Goal: Information Seeking & Learning: Learn about a topic

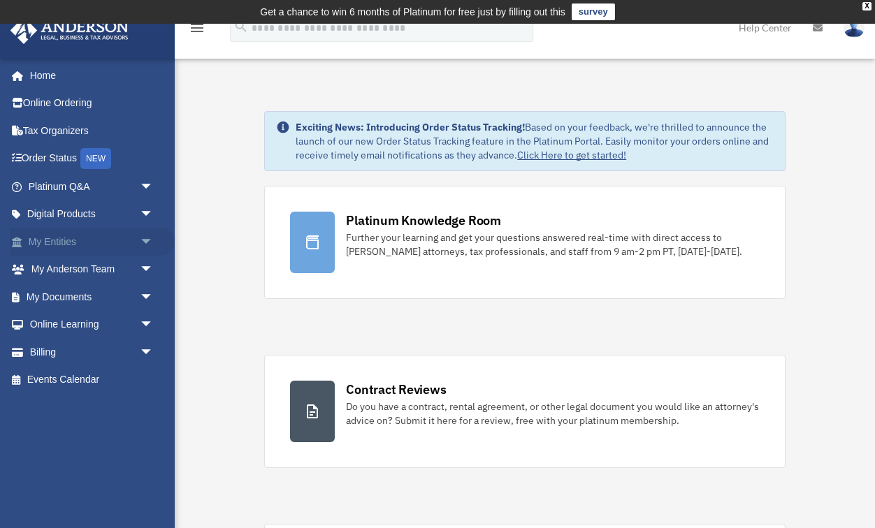
click at [75, 233] on link "My Entities arrow_drop_down" at bounding box center [92, 242] width 165 height 28
click at [79, 242] on link "My Entities arrow_drop_down" at bounding box center [92, 242] width 165 height 28
click at [145, 242] on span "arrow_drop_down" at bounding box center [154, 242] width 28 height 29
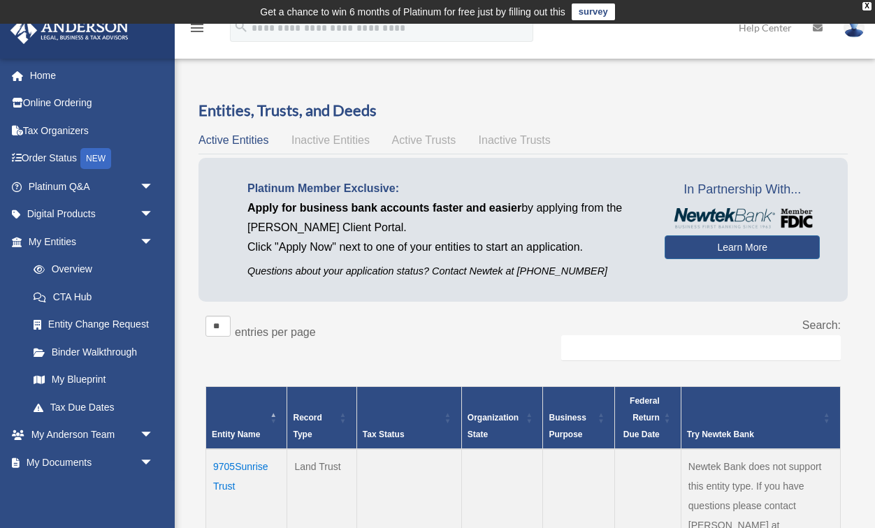
scroll to position [90, 0]
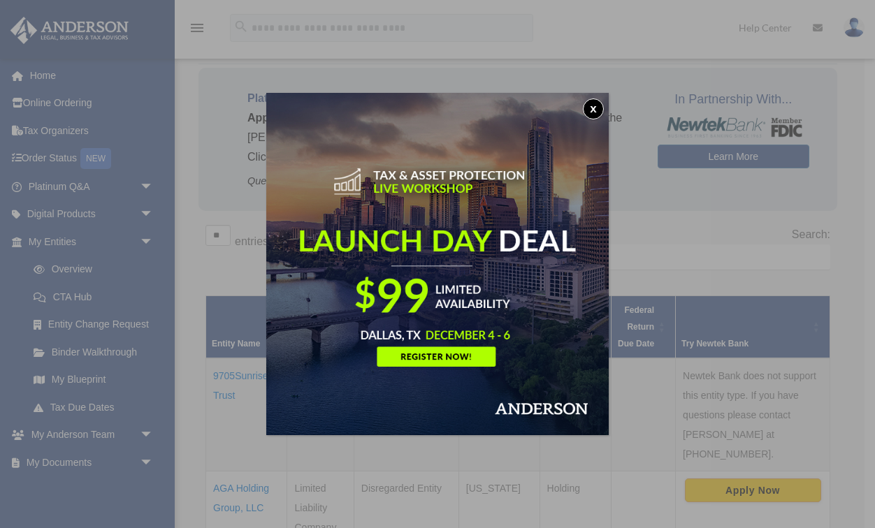
click at [595, 105] on button "x" at bounding box center [593, 109] width 21 height 21
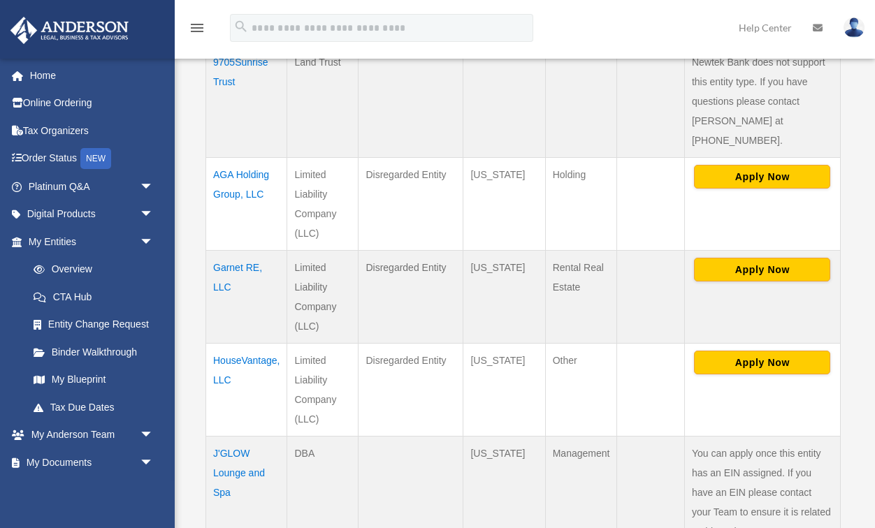
scroll to position [407, 0]
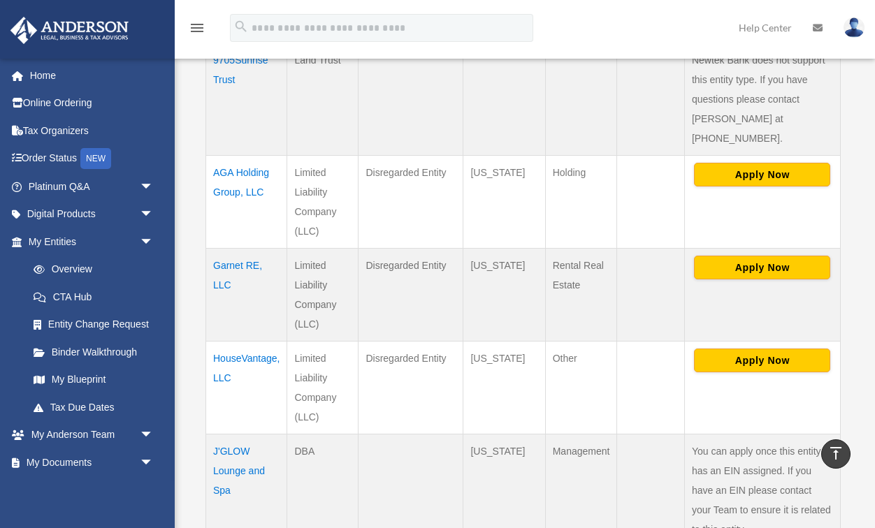
click at [244, 156] on td "AGA Holding Group, LLC" at bounding box center [246, 202] width 81 height 93
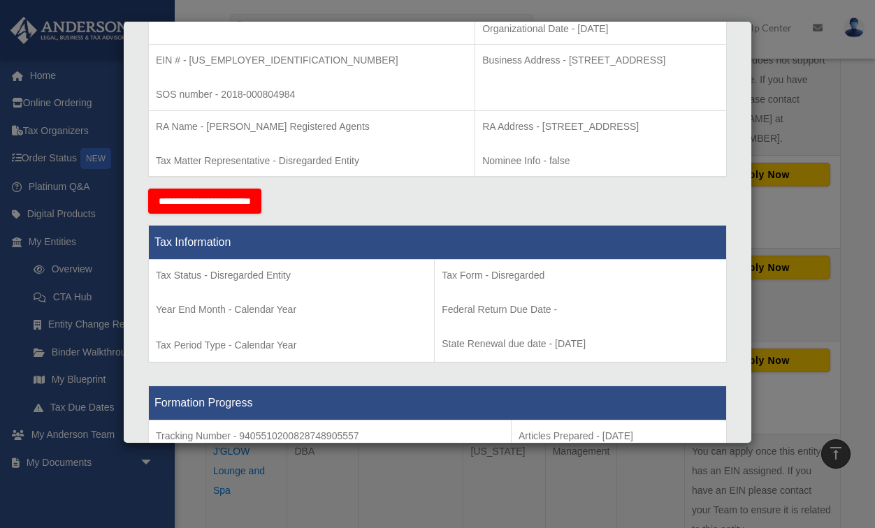
scroll to position [394, 0]
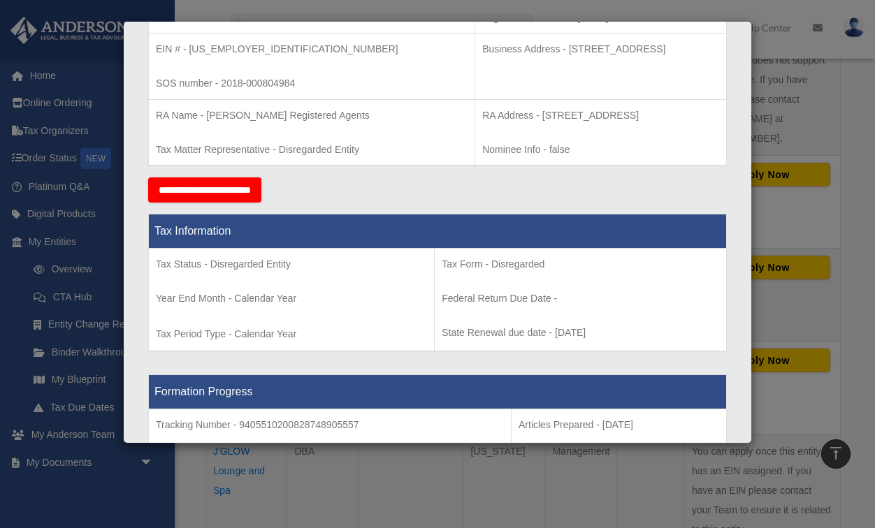
click at [839, 129] on div "Details × Articles Sent Organizational Date" at bounding box center [437, 264] width 875 height 528
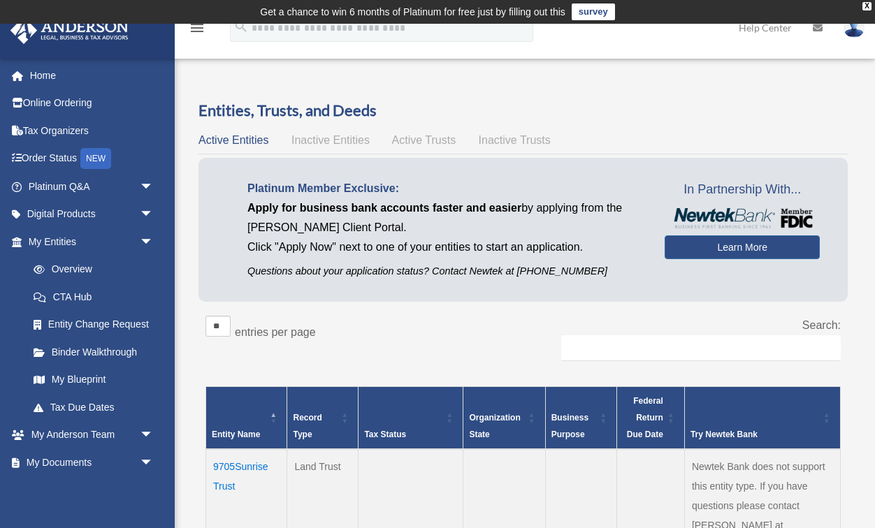
scroll to position [1, 0]
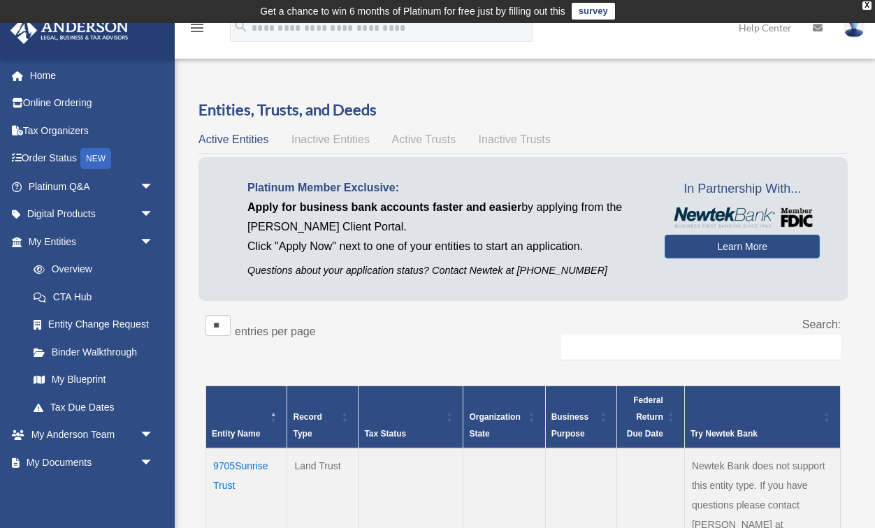
click at [354, 135] on span "Inactive Entities" at bounding box center [330, 139] width 78 height 12
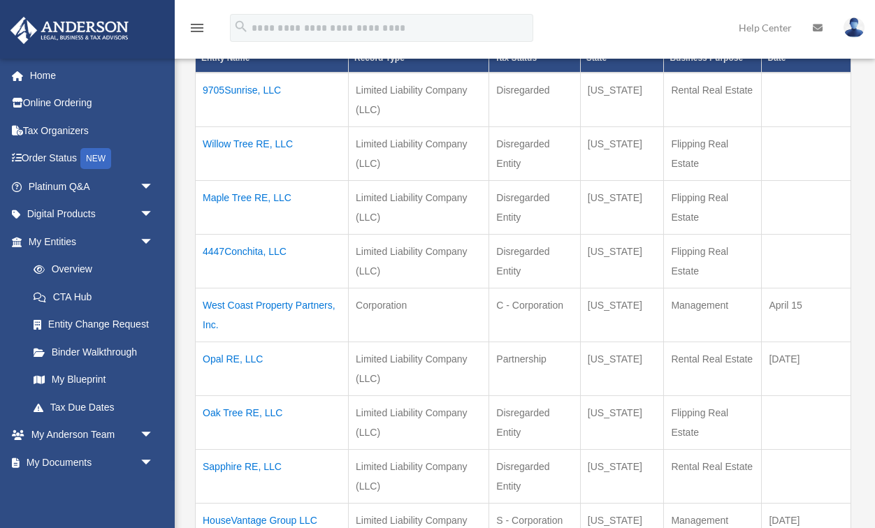
scroll to position [301, 0]
click at [306, 306] on td "West Coast Property Partners, Inc." at bounding box center [272, 314] width 153 height 54
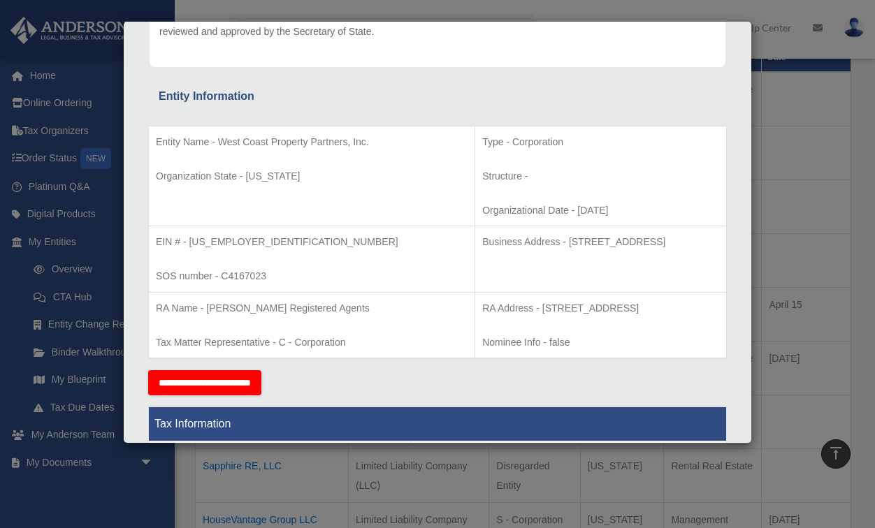
scroll to position [199, 0]
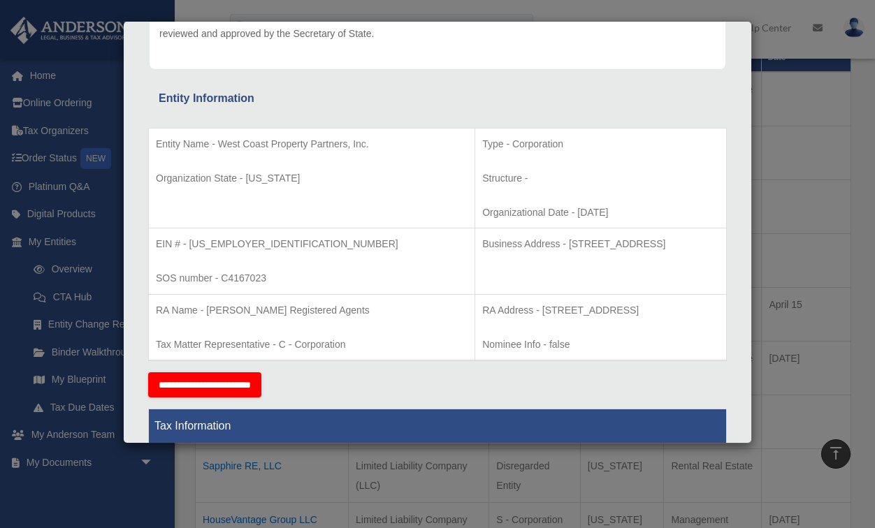
click at [799, 108] on div "Details × Articles Sent Organizational Date" at bounding box center [437, 264] width 875 height 528
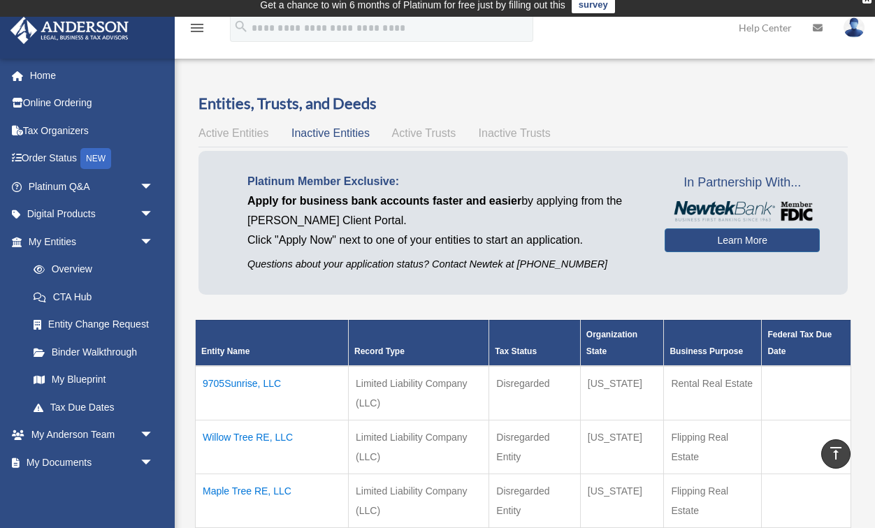
scroll to position [0, 0]
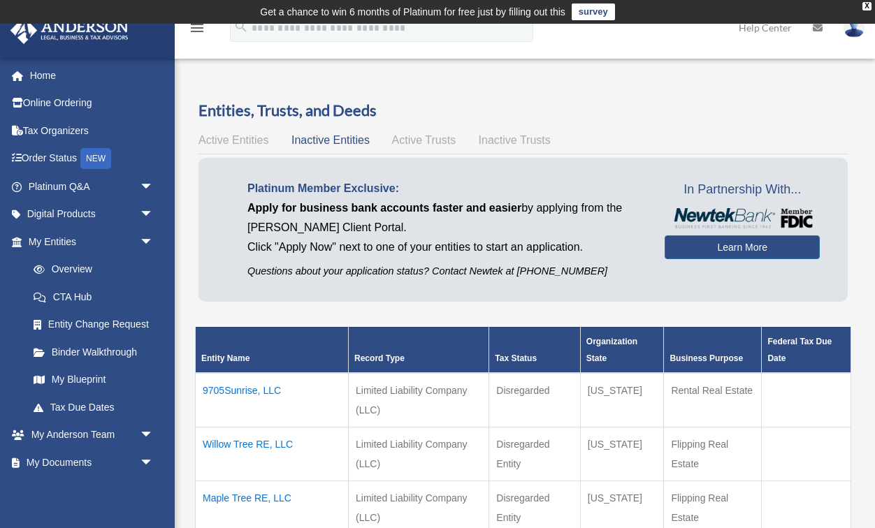
click at [250, 138] on span "Active Entities" at bounding box center [233, 140] width 70 height 12
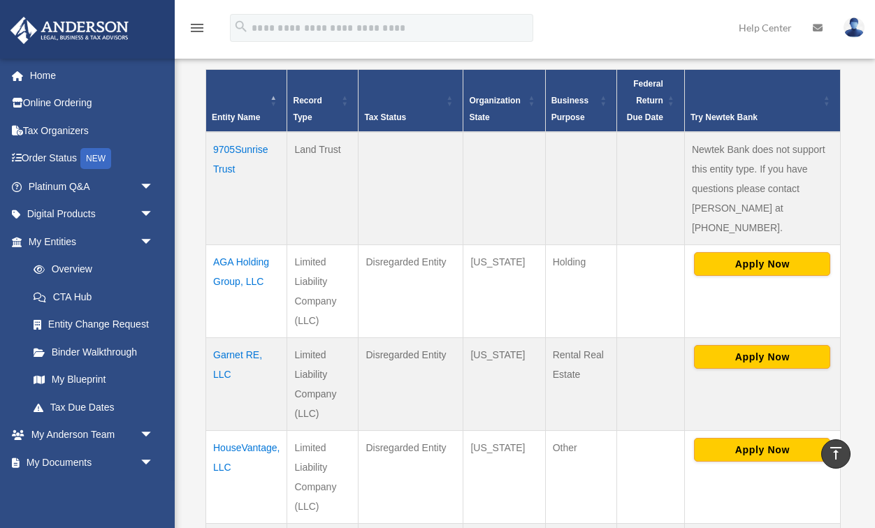
scroll to position [307, 0]
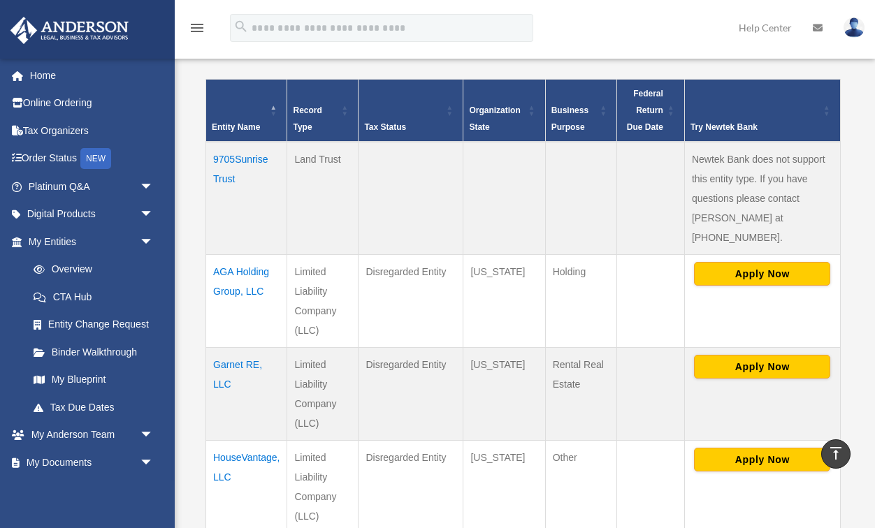
click at [257, 255] on td "AGA Holding Group, LLC" at bounding box center [246, 301] width 81 height 93
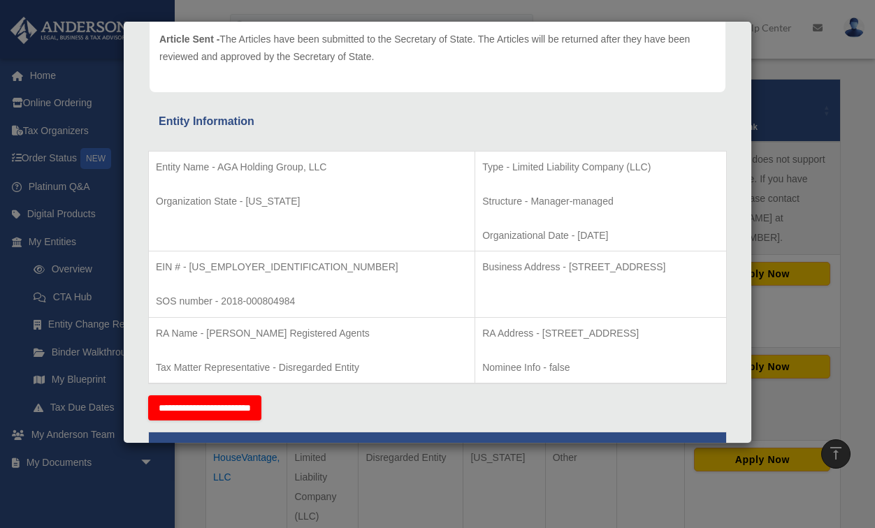
scroll to position [261, 0]
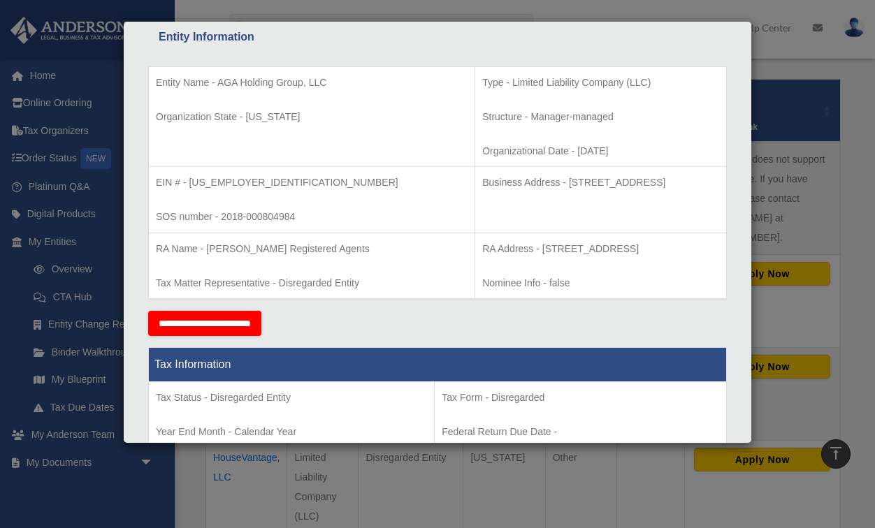
click at [775, 73] on div "Details × Articles Sent Organizational Date" at bounding box center [437, 264] width 875 height 528
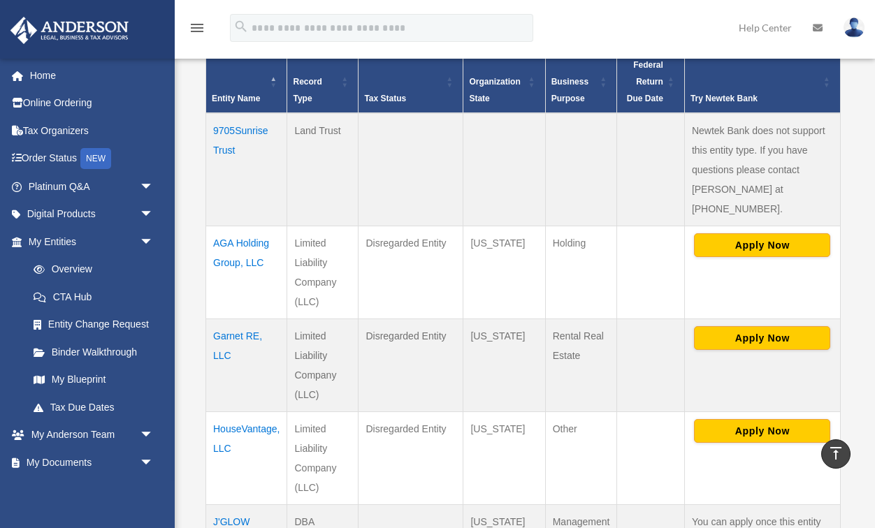
scroll to position [367, 0]
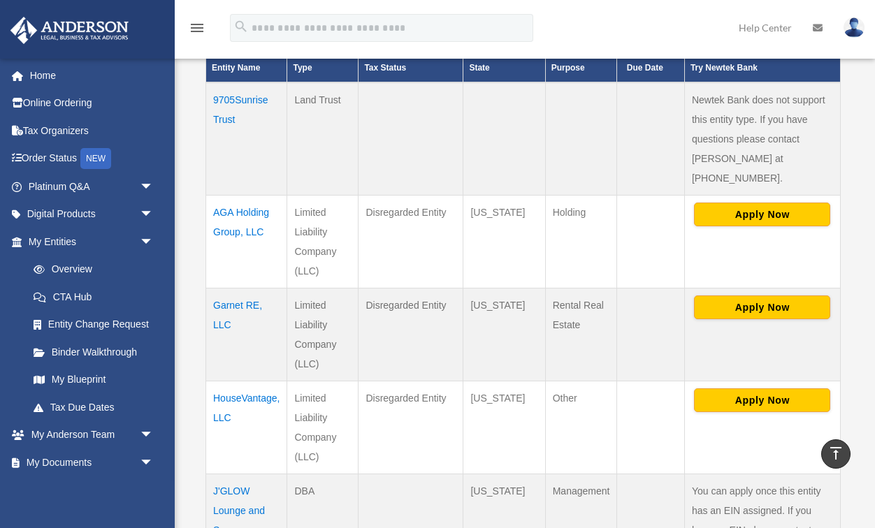
click at [249, 289] on td "Garnet RE, LLC" at bounding box center [246, 335] width 81 height 93
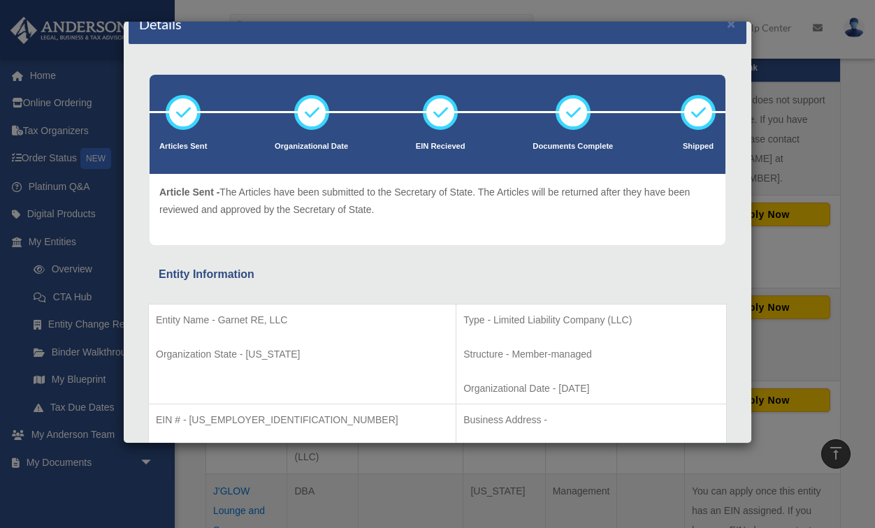
scroll to position [0, 0]
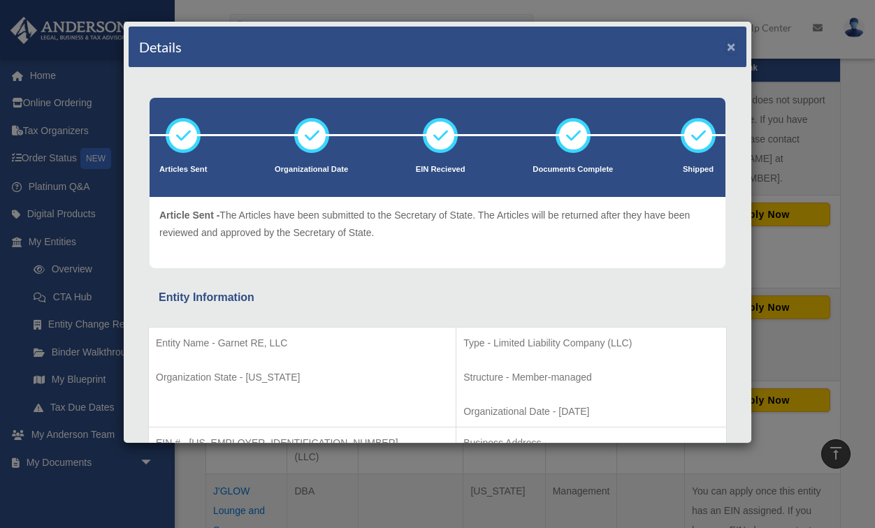
click at [733, 48] on button "×" at bounding box center [731, 46] width 9 height 15
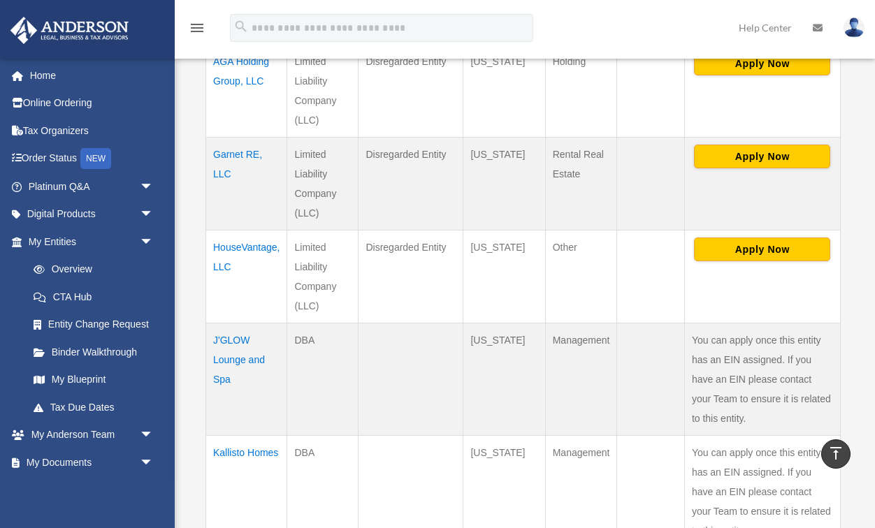
scroll to position [518, 0]
click at [271, 230] on td "HouseVantage, LLC" at bounding box center [246, 276] width 81 height 93
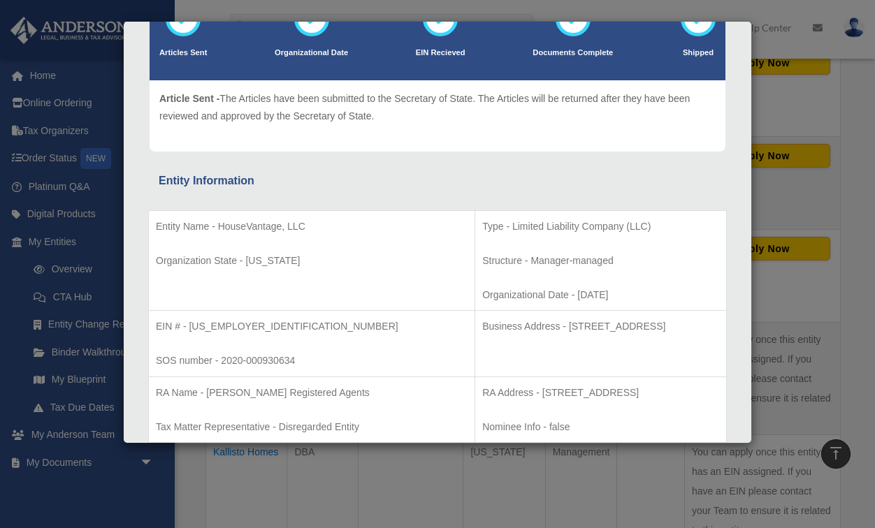
scroll to position [228, 0]
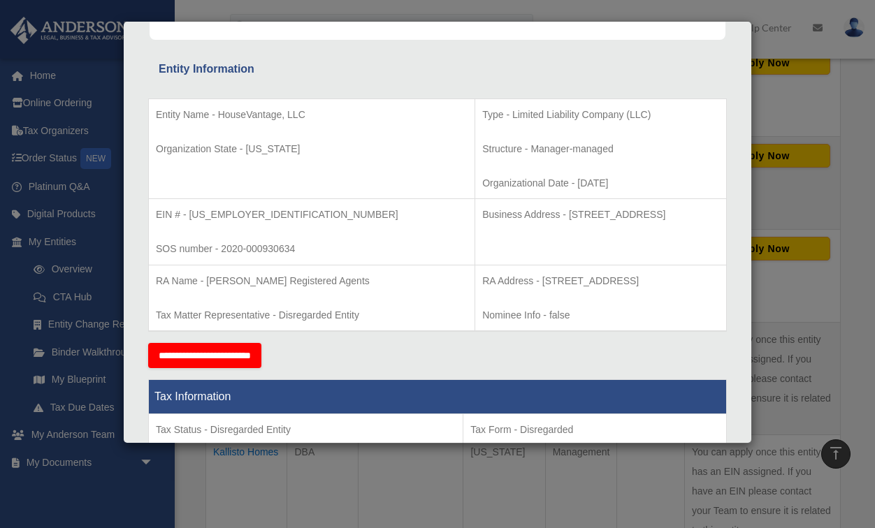
click at [778, 78] on div "Details × Articles Sent Organizational Date" at bounding box center [437, 264] width 875 height 528
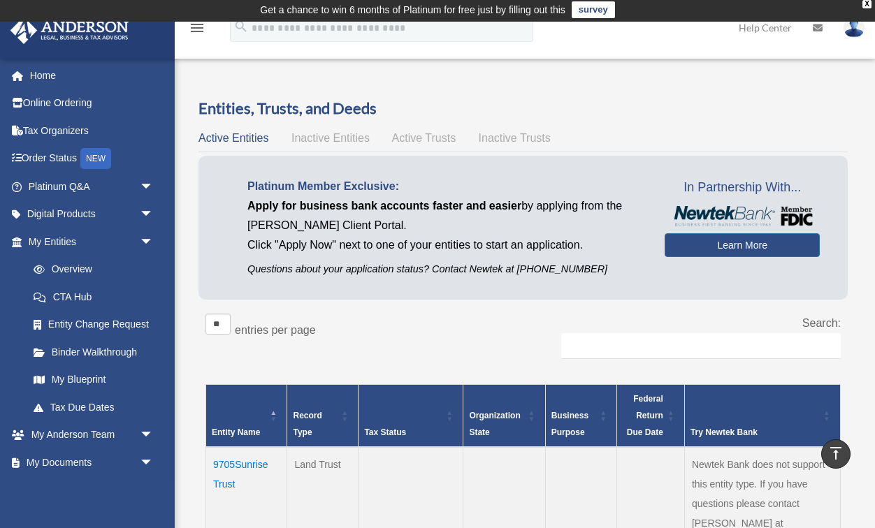
scroll to position [1, 0]
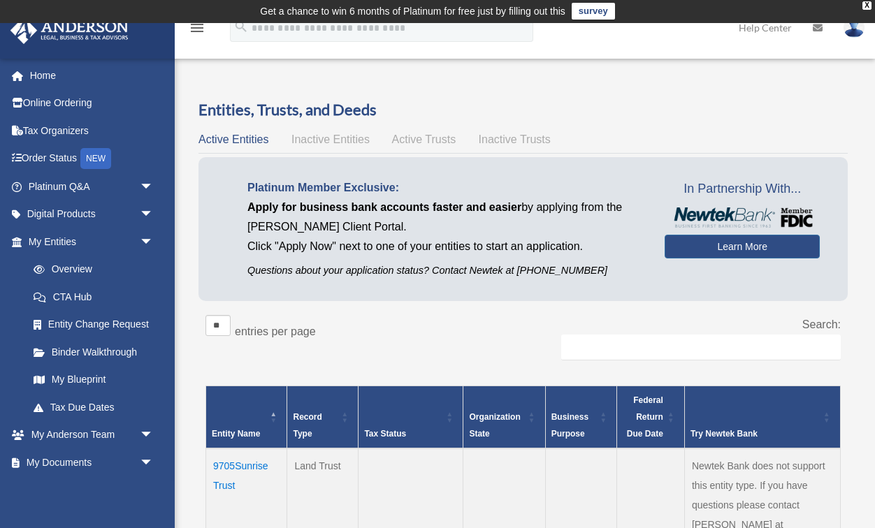
click at [330, 143] on span "Inactive Entities" at bounding box center [330, 139] width 78 height 12
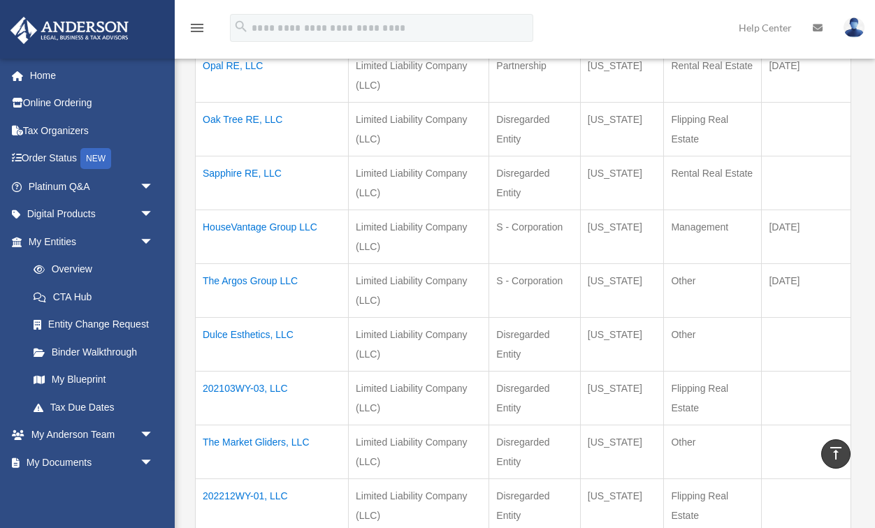
scroll to position [599, 0]
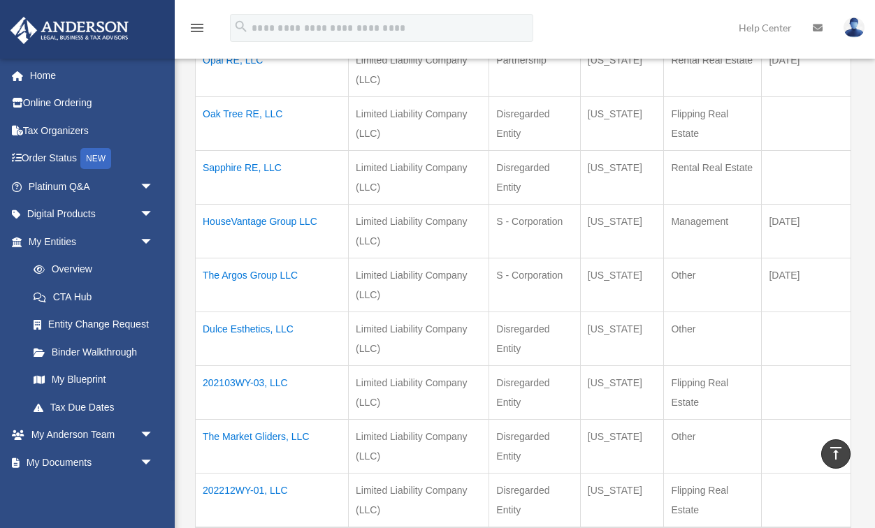
click at [273, 221] on td "HouseVantage Group LLC" at bounding box center [272, 231] width 153 height 54
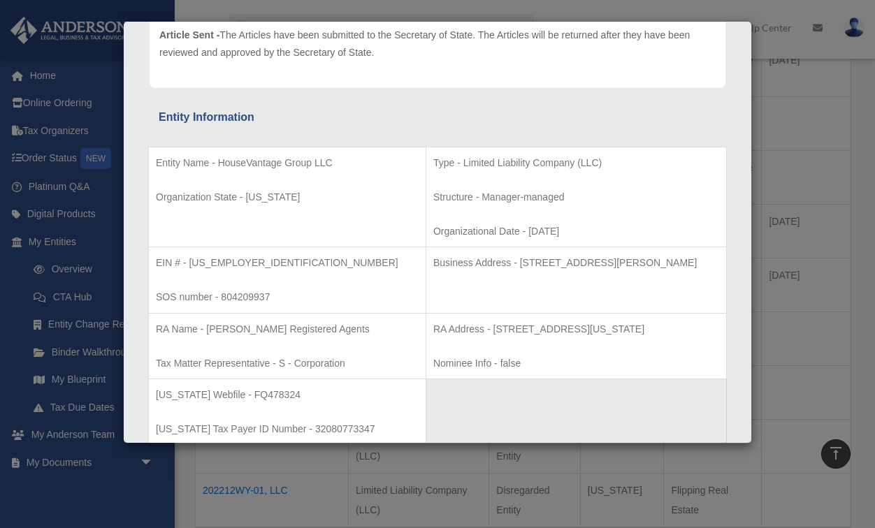
scroll to position [0, 0]
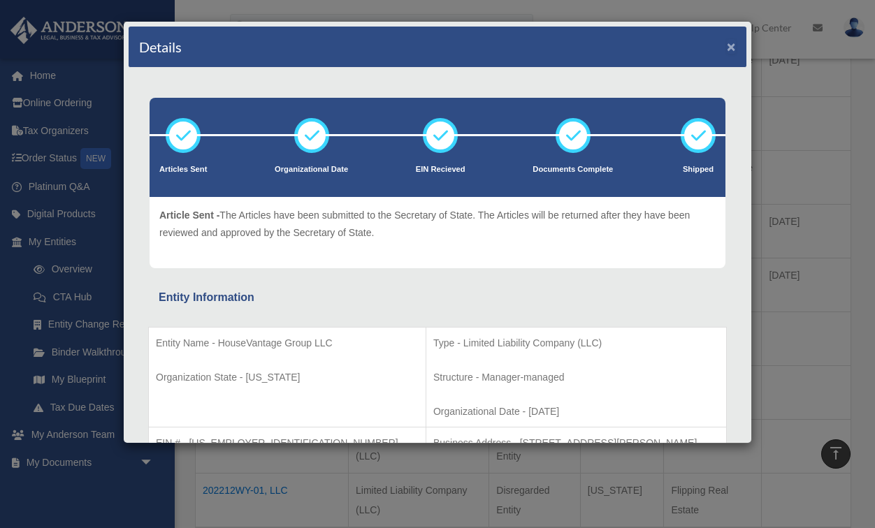
click at [729, 47] on button "×" at bounding box center [731, 46] width 9 height 15
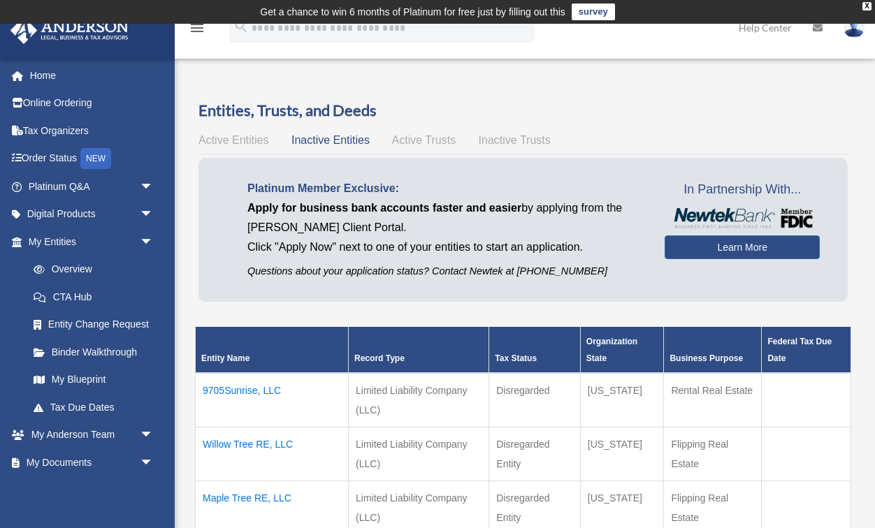
click at [229, 144] on span "Active Entities" at bounding box center [233, 140] width 70 height 12
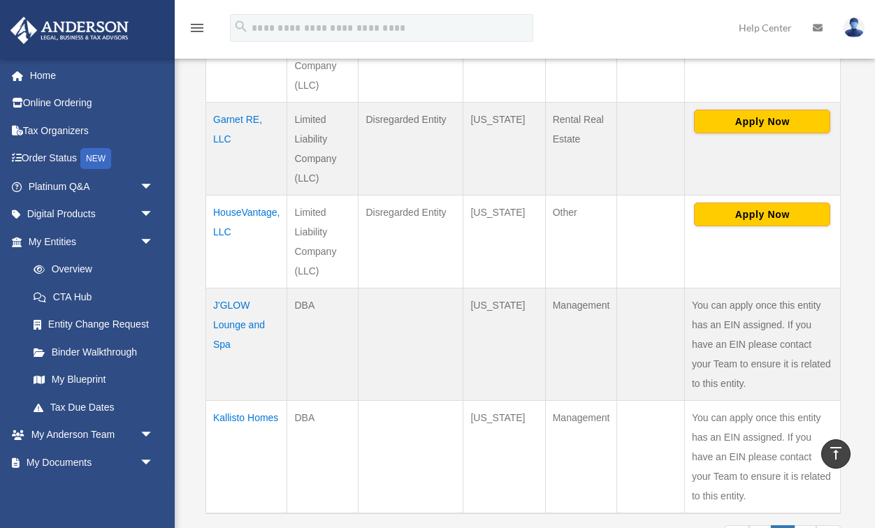
scroll to position [554, 0]
